Goal: Check status: Check status

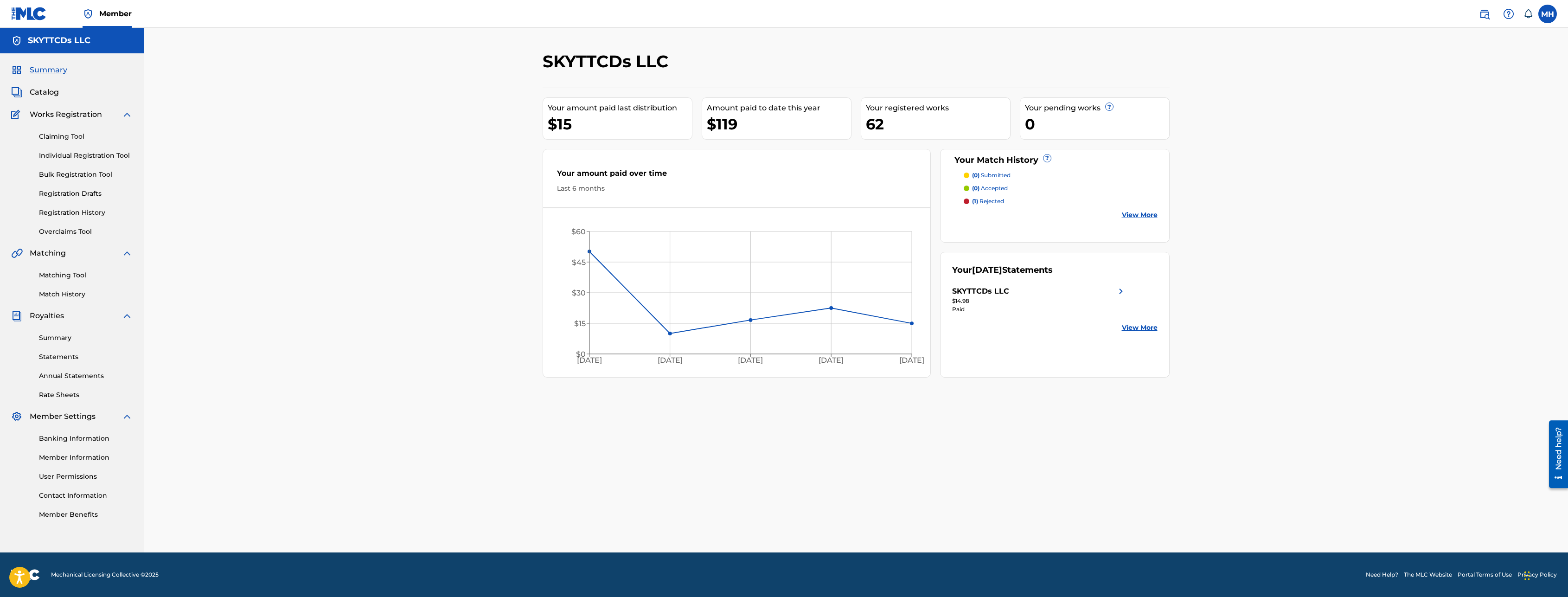
click at [80, 213] on link "Registration History" at bounding box center [85, 212] width 93 height 9
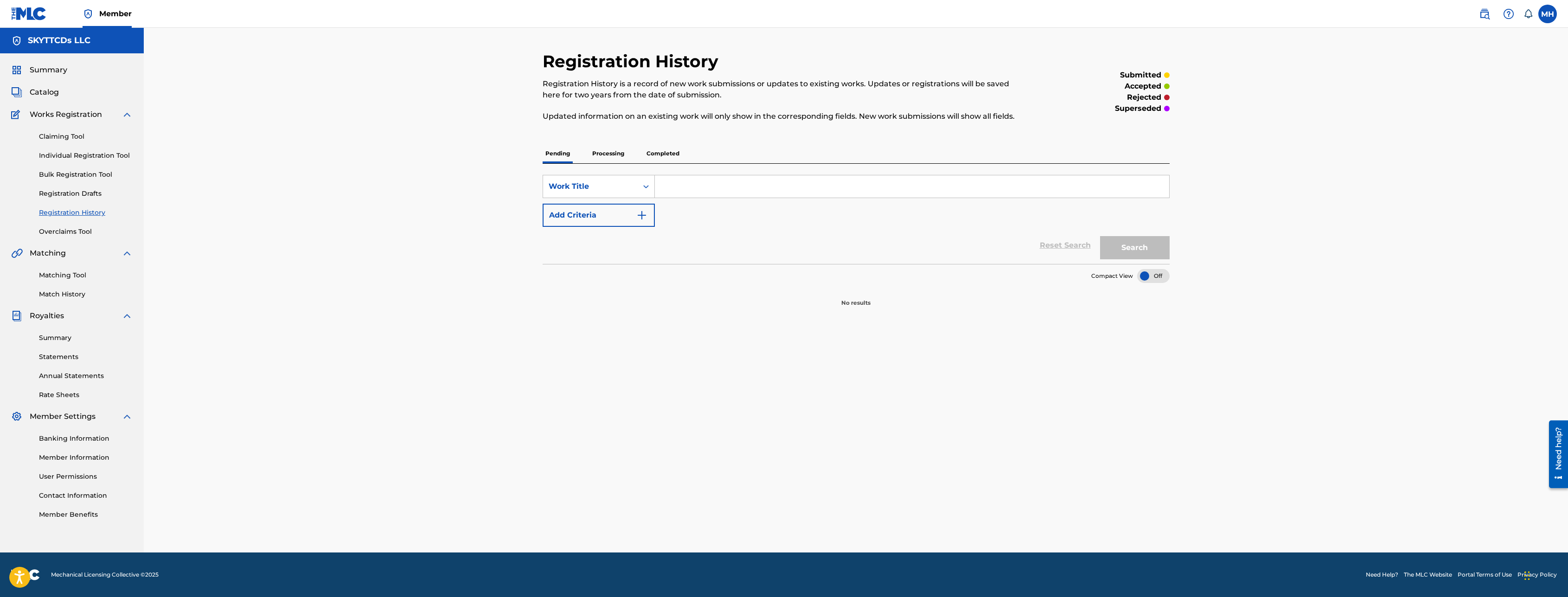
click at [602, 155] on p "Processing" at bounding box center [608, 153] width 38 height 20
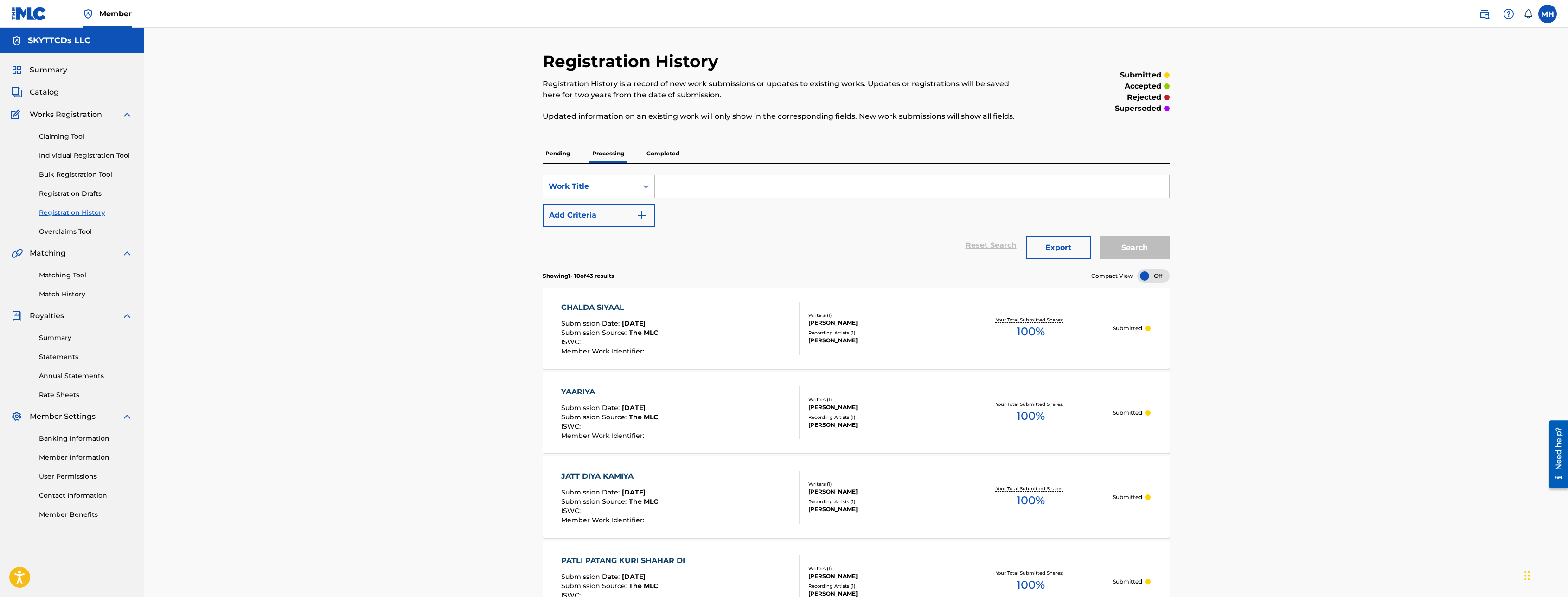
click at [669, 155] on p "Completed" at bounding box center [663, 153] width 39 height 20
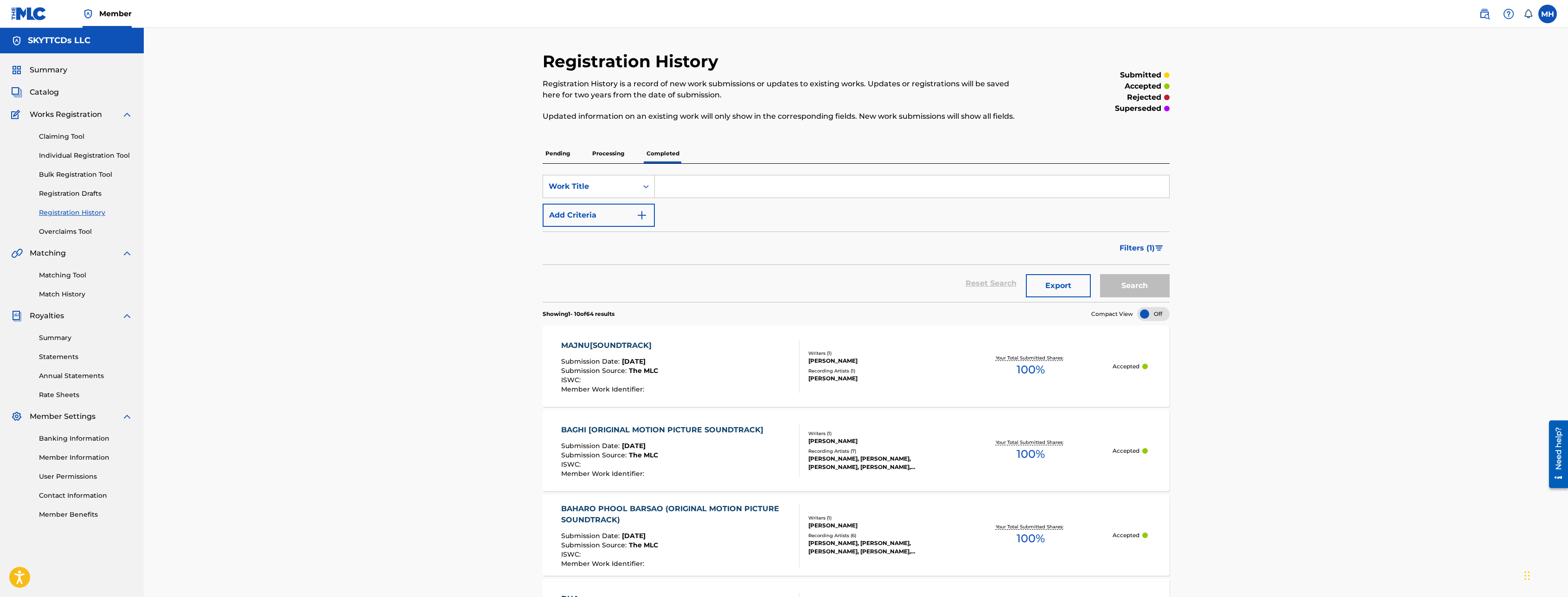
click at [607, 150] on p "Processing" at bounding box center [608, 153] width 38 height 20
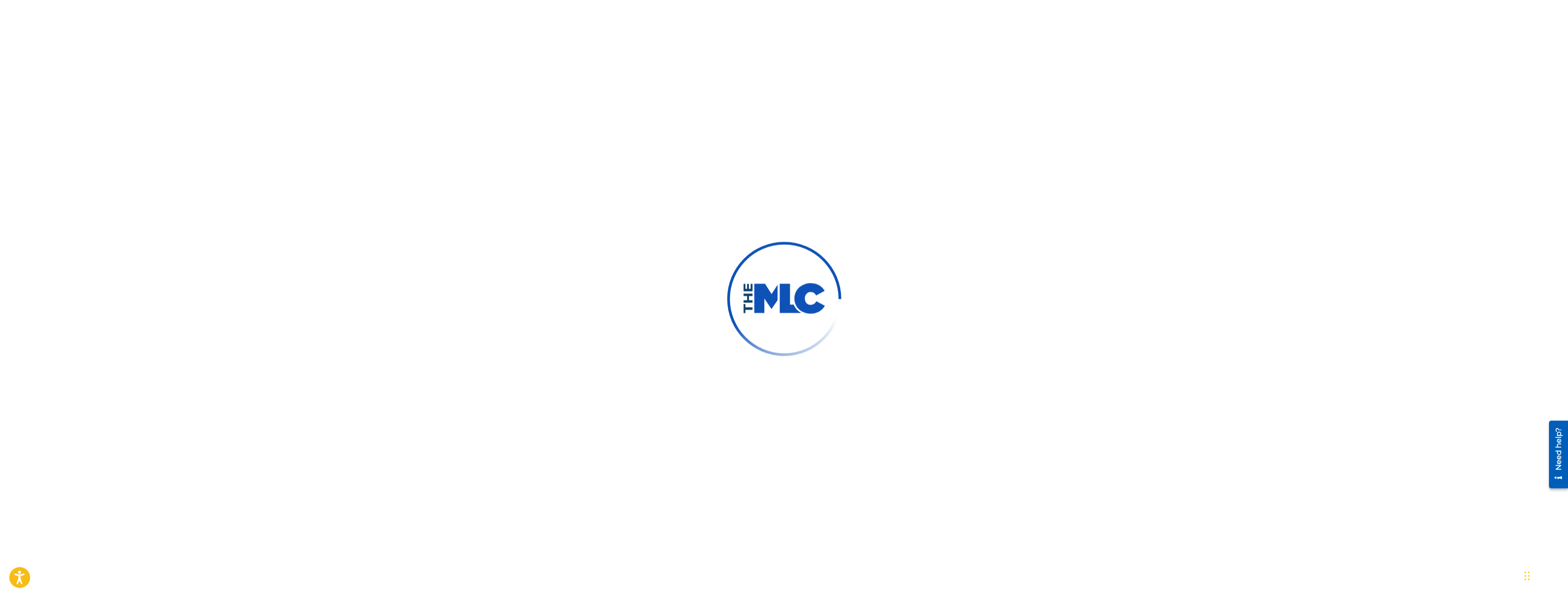
scroll to position [47, 0]
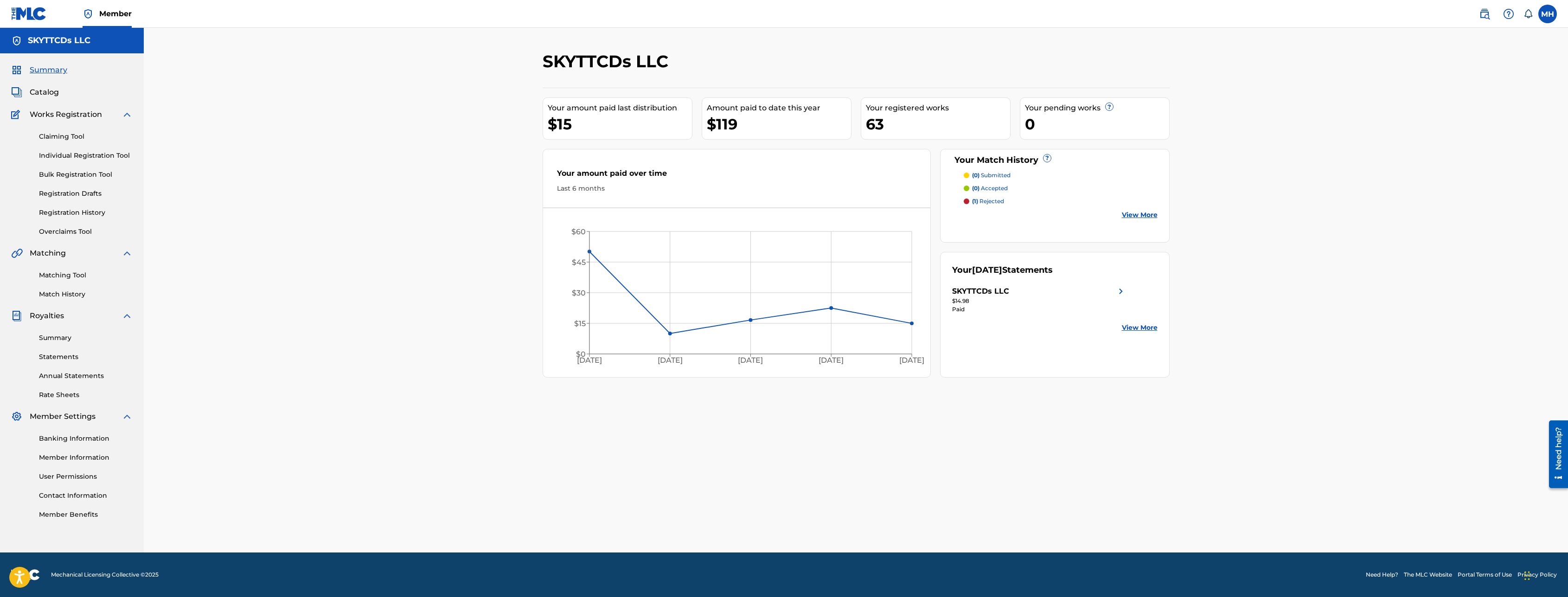
click at [74, 341] on link "Summary" at bounding box center [85, 338] width 93 height 9
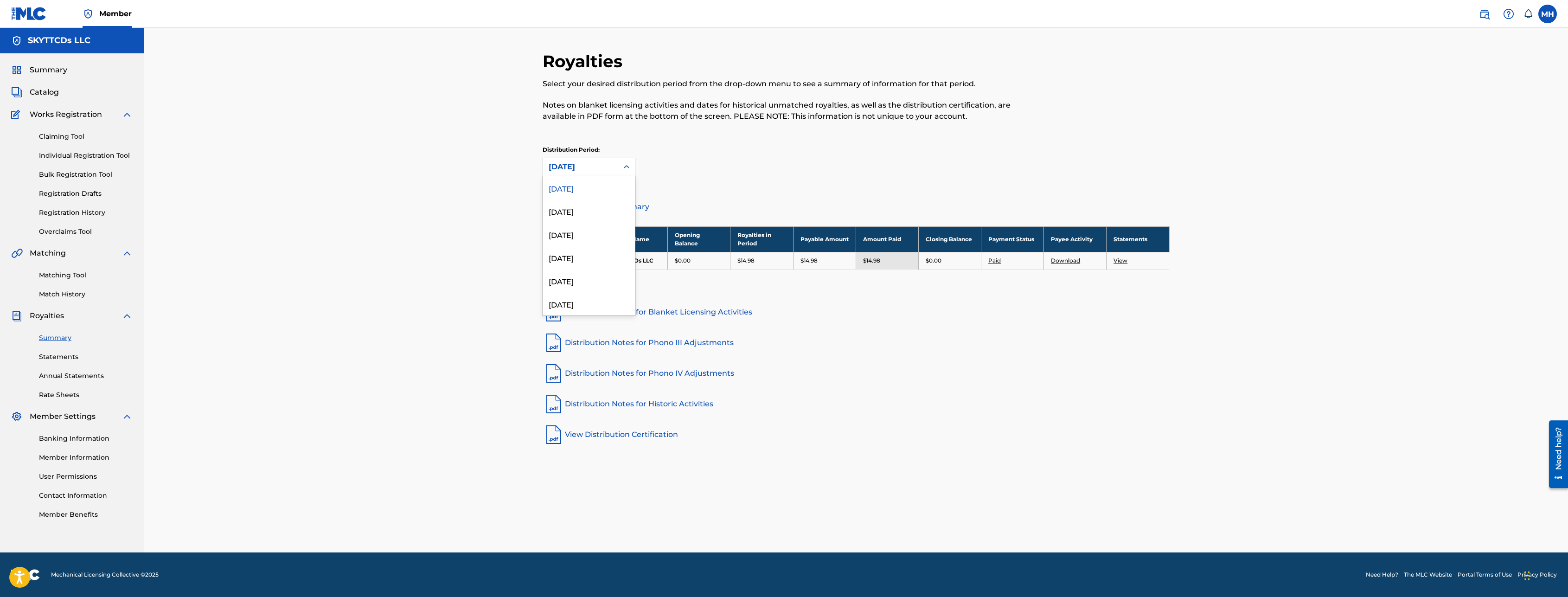
click at [597, 170] on div "[DATE]" at bounding box center [581, 167] width 64 height 11
click at [432, 206] on div "Royalties Select your desired distribution period from the drop-down menu to se…" at bounding box center [855, 290] width 1425 height 524
click at [617, 439] on link "View Distribution Certification" at bounding box center [856, 435] width 627 height 23
click at [73, 292] on link "Match History" at bounding box center [85, 294] width 93 height 9
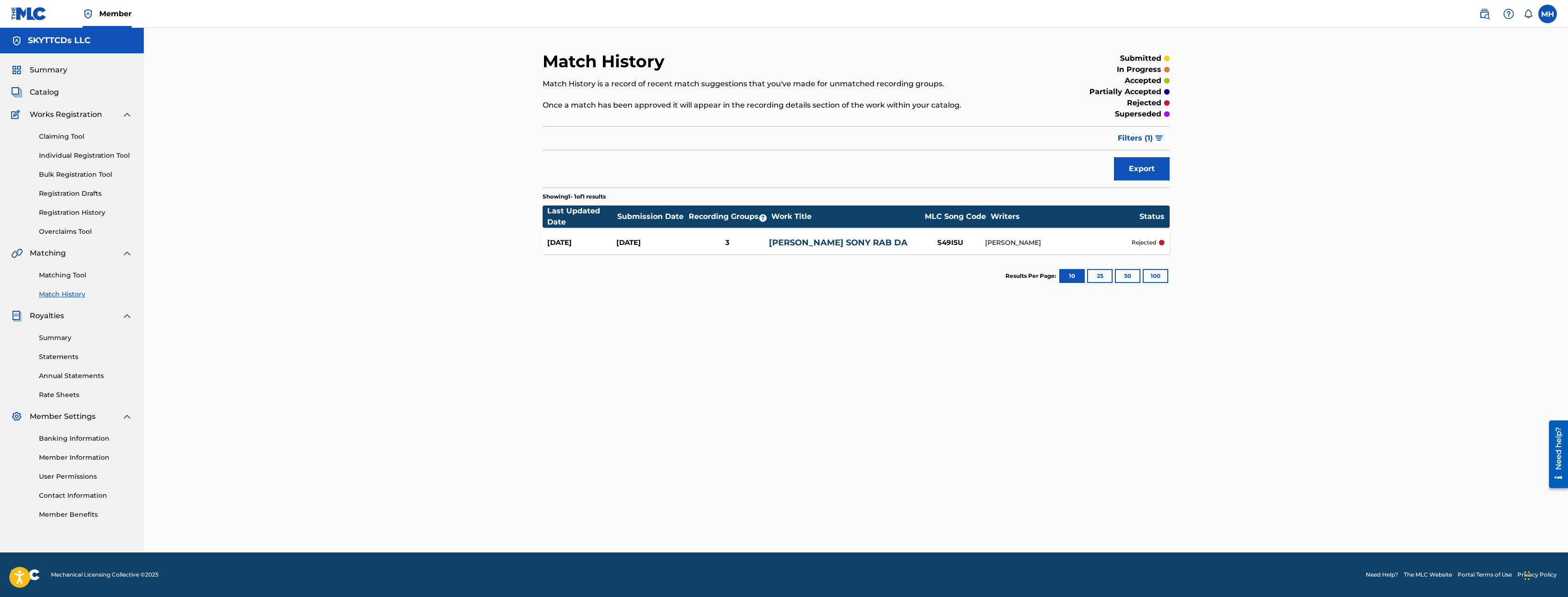
click at [808, 241] on link "[PERSON_NAME] SONY RAB DA" at bounding box center [838, 242] width 139 height 10
click at [78, 278] on link "Matching Tool" at bounding box center [85, 275] width 93 height 9
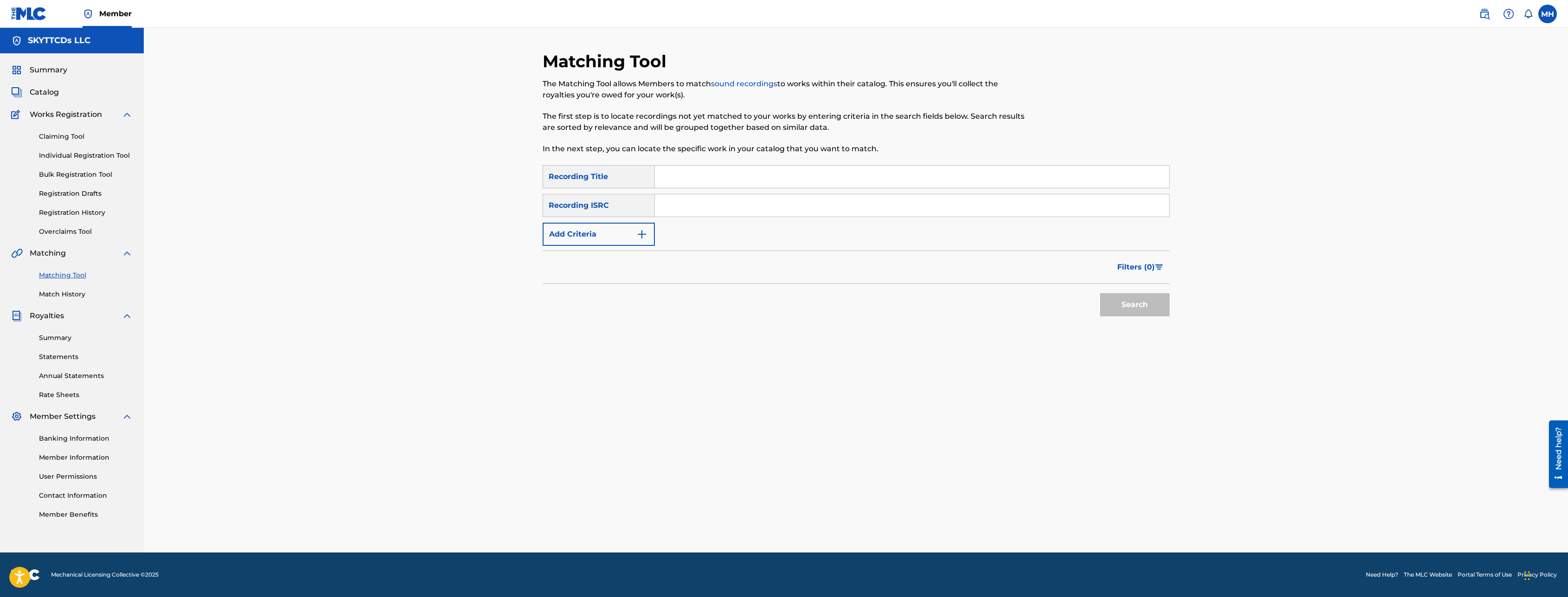
click at [625, 203] on div "Recording ISRC" at bounding box center [599, 206] width 112 height 24
click at [644, 229] on img "Search Form" at bounding box center [642, 235] width 11 height 11
click at [632, 230] on div "Writer" at bounding box center [590, 234] width 94 height 18
click at [1165, 234] on img "Search Form" at bounding box center [1164, 234] width 10 height 24
